Goal: Transaction & Acquisition: Obtain resource

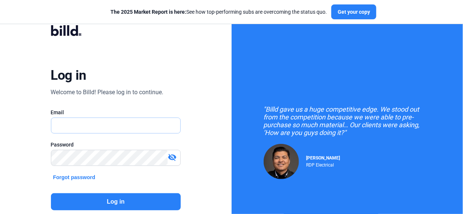
type input "[PERSON_NAME][EMAIL_ADDRESS][PERSON_NAME][DOMAIN_NAME]"
click at [77, 204] on button "Log in" at bounding box center [116, 202] width 130 height 17
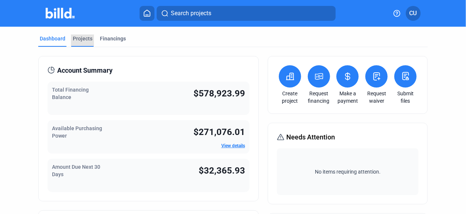
click at [78, 40] on div "Projects" at bounding box center [83, 38] width 20 height 7
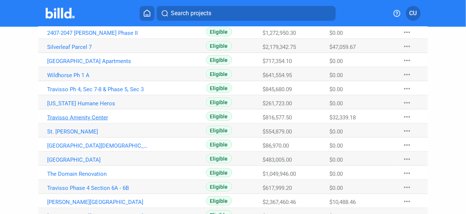
scroll to position [185, 0]
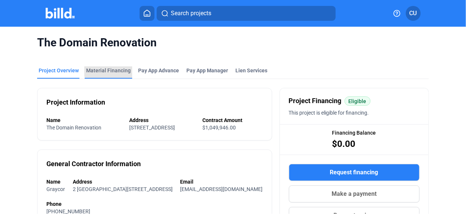
click at [118, 68] on div "Material Financing" at bounding box center [108, 70] width 45 height 7
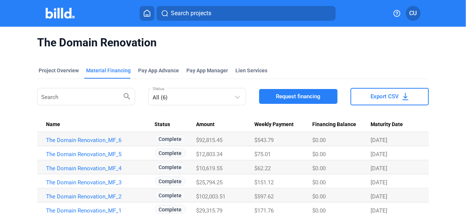
click at [293, 96] on span "Request financing" at bounding box center [298, 96] width 45 height 7
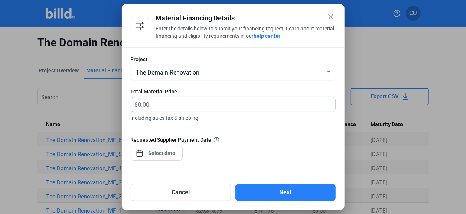
click at [156, 107] on input "text" at bounding box center [236, 104] width 197 height 14
type input "27,713.40"
click at [150, 153] on div "close Material Financing Details Enter the details below to submit your financi…" at bounding box center [233, 107] width 466 height 214
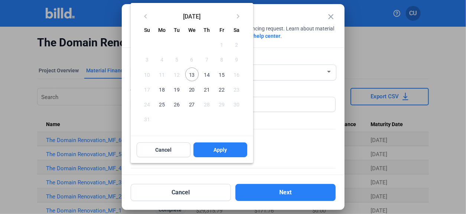
click at [193, 74] on span "13" at bounding box center [191, 74] width 13 height 13
click at [218, 151] on span "Apply" at bounding box center [220, 149] width 13 height 7
type input "[DATE]"
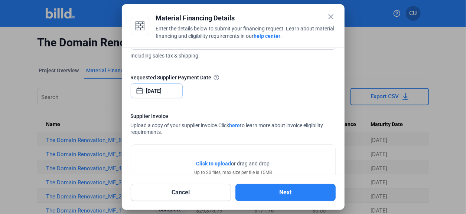
scroll to position [74, 0]
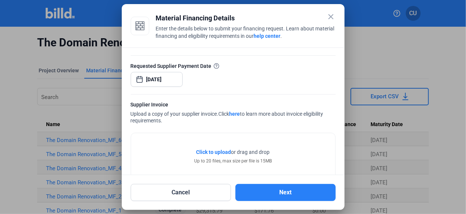
click at [217, 152] on span "Click to upload" at bounding box center [214, 152] width 35 height 6
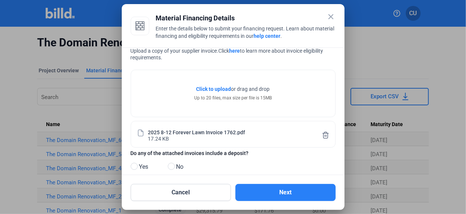
scroll to position [148, 0]
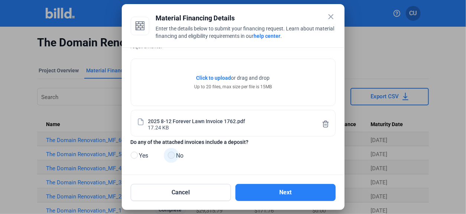
click at [174, 155] on span at bounding box center [171, 155] width 7 height 7
click at [174, 155] on input "No" at bounding box center [171, 156] width 6 height 6
radio input "true"
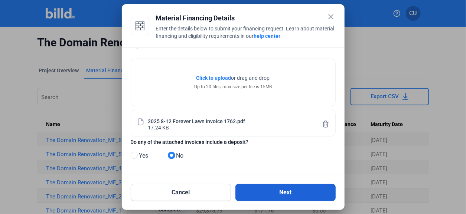
click at [275, 194] on button "Next" at bounding box center [286, 192] width 100 height 17
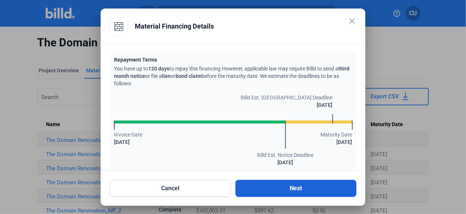
click at [279, 192] on button "Next" at bounding box center [297, 188] width 122 height 17
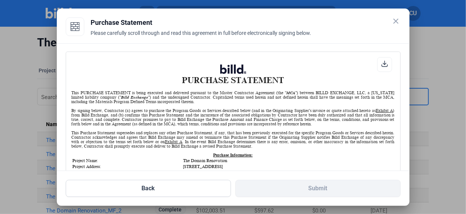
scroll to position [0, 0]
drag, startPoint x: 397, startPoint y: 69, endPoint x: 393, endPoint y: 77, distance: 8.6
click at [392, 80] on div "PURCHASE STATEMENT This PURCHASE STATEMENT is being executed and delivered purs…" at bounding box center [233, 118] width 335 height 133
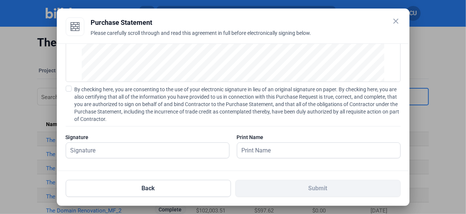
scroll to position [106, 0]
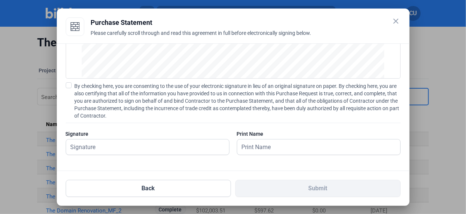
click at [69, 85] on span at bounding box center [69, 86] width 6 height 6
click at [0, 0] on input "By checking here, you are consenting to the use of your electronic signature in…" at bounding box center [0, 0] width 0 height 0
click at [74, 149] on input "text" at bounding box center [143, 147] width 155 height 15
type input "[PERSON_NAME]"
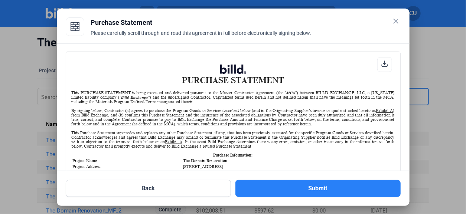
scroll to position [74, 0]
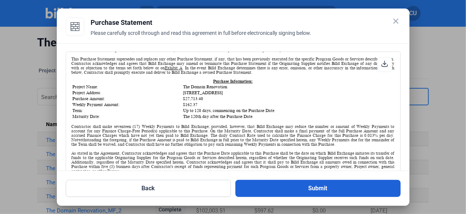
click at [295, 190] on button "Submit" at bounding box center [318, 188] width 165 height 17
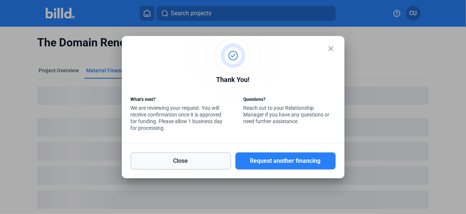
click at [188, 162] on button "Close" at bounding box center [181, 161] width 100 height 17
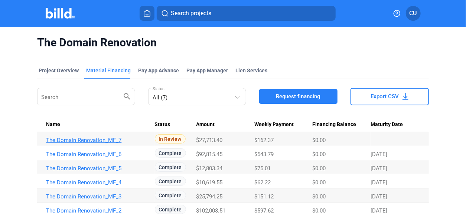
click at [65, 140] on link "The Domain Renovation_MF_7" at bounding box center [97, 140] width 103 height 7
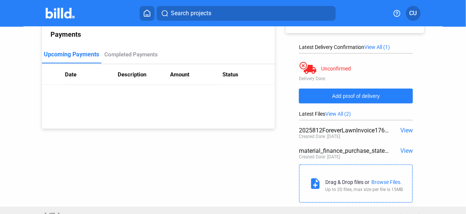
scroll to position [105, 0]
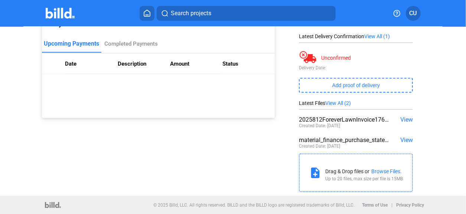
click at [404, 141] on span "View" at bounding box center [407, 140] width 13 height 7
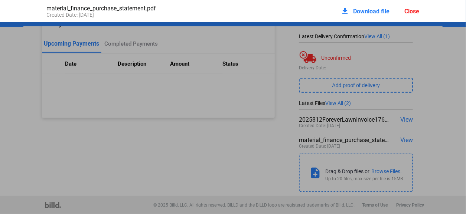
scroll to position [3, 0]
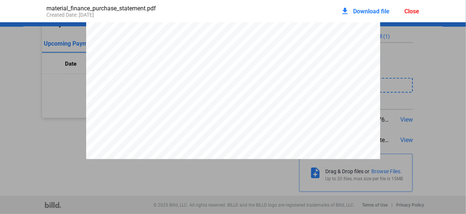
click at [356, 10] on span "Download file" at bounding box center [372, 11] width 36 height 7
